Goal: Information Seeking & Learning: Learn about a topic

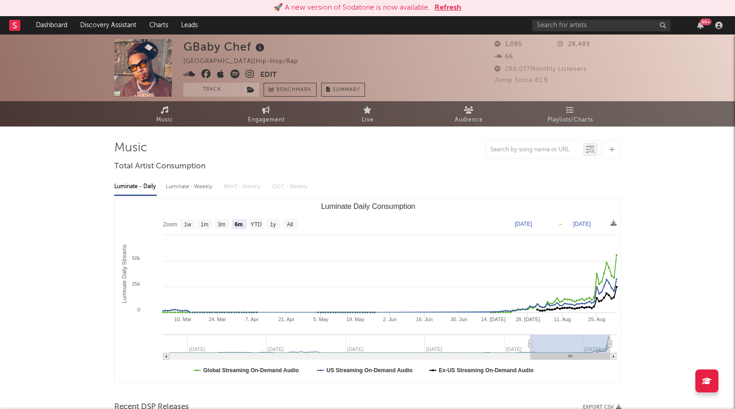
select select "6m"
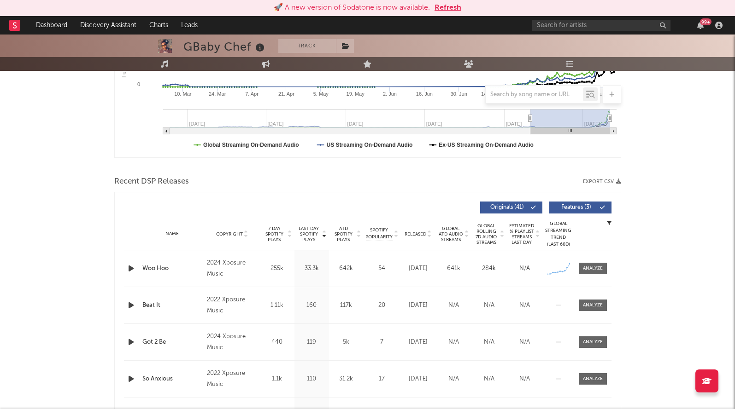
scroll to position [247, 0]
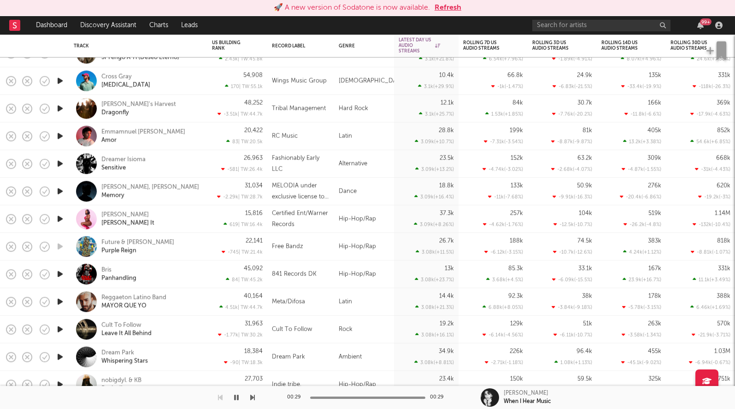
click at [441, 11] on button "Refresh" at bounding box center [447, 7] width 27 height 11
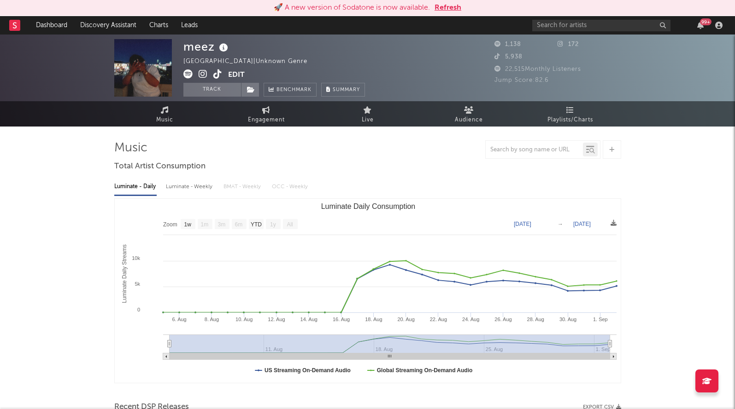
select select "1w"
click at [214, 74] on icon at bounding box center [217, 74] width 9 height 9
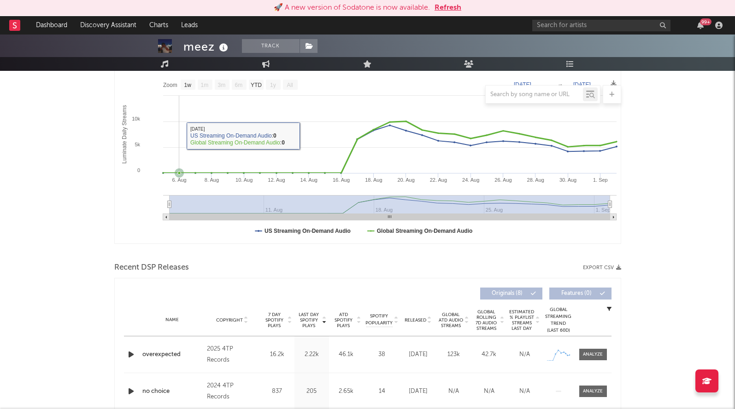
scroll to position [289, 0]
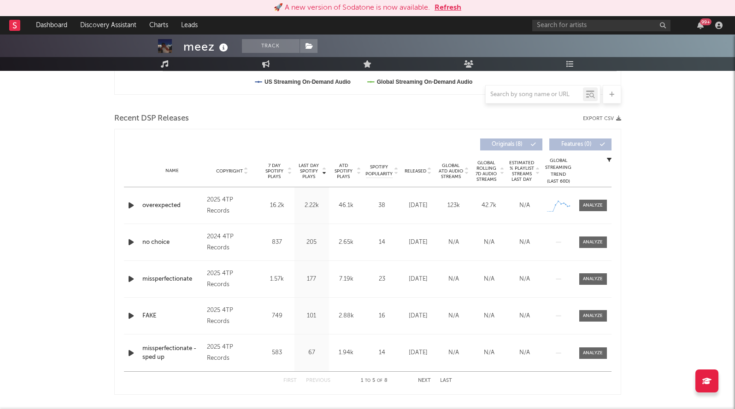
click at [605, 198] on div "Name overexpected Copyright 2025 4TP Records Label 4TP Records Album Names over…" at bounding box center [367, 205] width 487 height 36
click at [603, 207] on span at bounding box center [593, 206] width 28 height 12
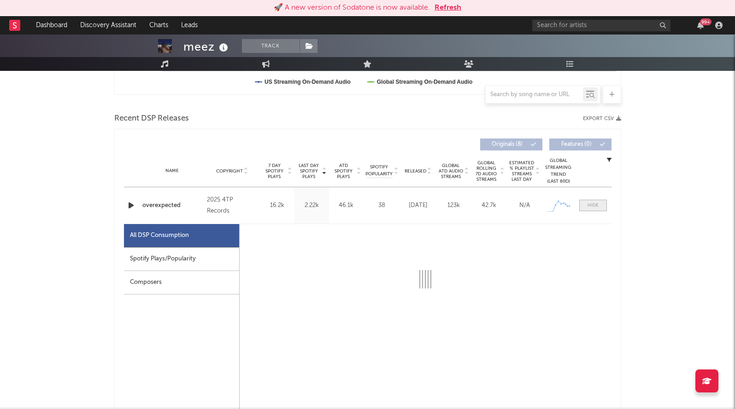
select select "1w"
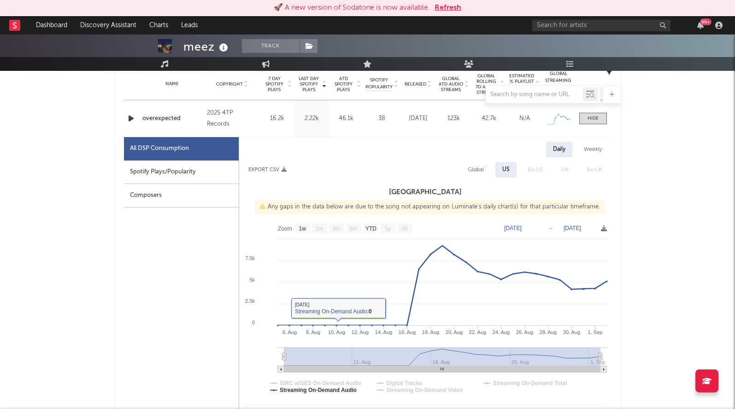
scroll to position [102, 0]
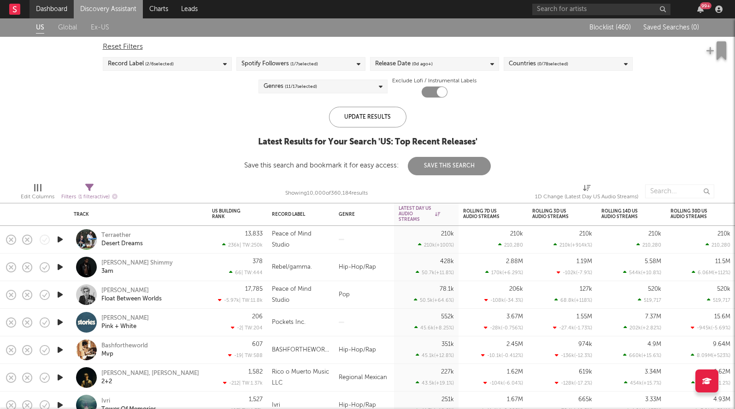
click at [47, 10] on link "Dashboard" at bounding box center [51, 9] width 44 height 18
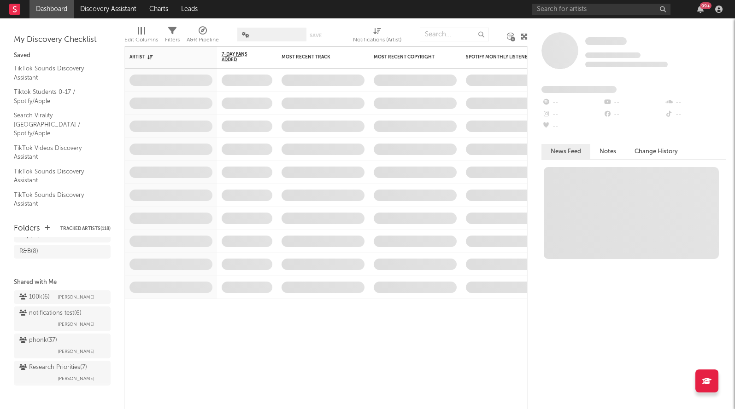
scroll to position [169, 0]
click at [36, 377] on div "Research Priorities ( 7 ) Brendan Condron" at bounding box center [62, 370] width 86 height 22
